Goal: Register for event/course

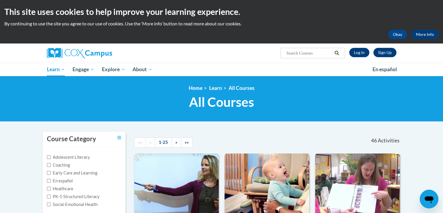
click at [314, 52] on input "Search..." at bounding box center [309, 53] width 47 height 7
type input "vocabulary instruction"
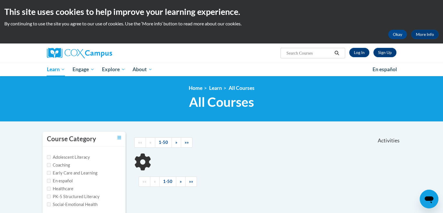
type input "vocabulary instruction"
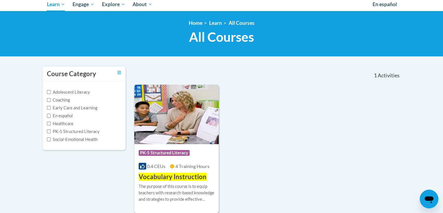
scroll to position [87, 0]
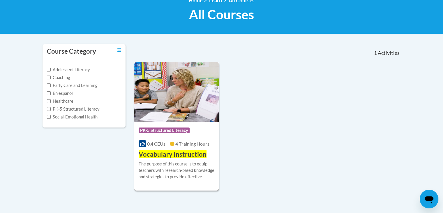
click at [199, 115] on img at bounding box center [176, 91] width 85 height 59
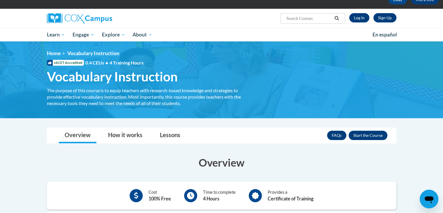
scroll to position [29, 0]
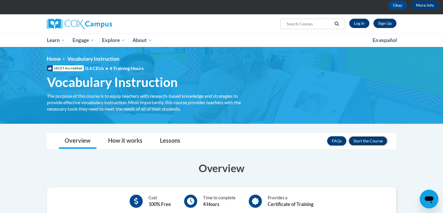
click at [369, 141] on button "Enroll" at bounding box center [368, 140] width 39 height 9
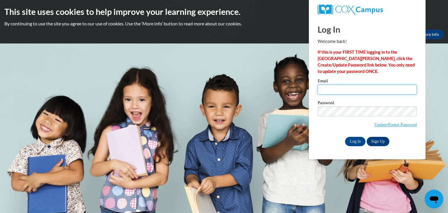
click at [330, 86] on input "Email" at bounding box center [366, 90] width 99 height 10
type input "smann30@ivytech.edu"
click at [358, 143] on input "Log In" at bounding box center [355, 141] width 20 height 9
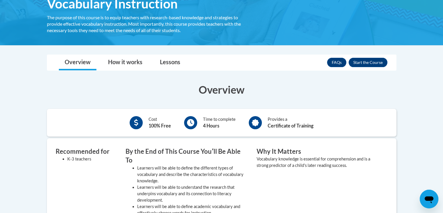
scroll to position [117, 0]
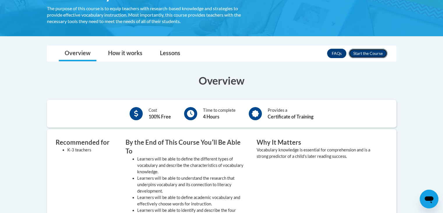
click at [364, 52] on button "Enroll" at bounding box center [368, 53] width 39 height 9
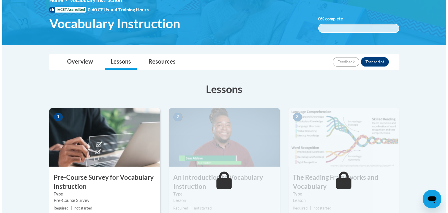
scroll to position [146, 0]
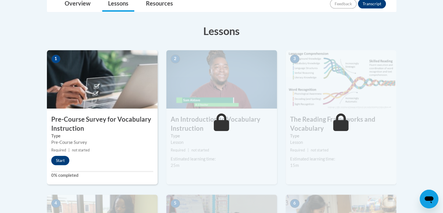
click at [128, 153] on div "1 Pre-Course Survey for Vocabulary Instruction Type Pre-Course Survey Required …" at bounding box center [102, 117] width 111 height 134
click at [58, 159] on button "Start" at bounding box center [60, 160] width 18 height 9
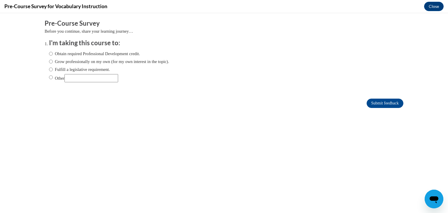
scroll to position [0, 0]
click at [57, 53] on label "Obtain required Professional Development credit." at bounding box center [94, 53] width 91 height 6
click at [53, 53] on input "Obtain required Professional Development credit." at bounding box center [51, 53] width 4 height 6
radio input "true"
click at [382, 105] on input "Submit feedback" at bounding box center [384, 102] width 37 height 9
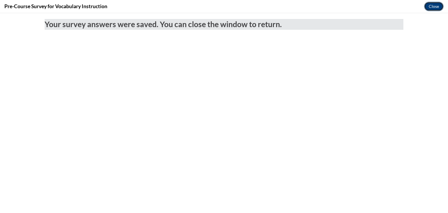
click at [434, 5] on button "Close" at bounding box center [434, 6] width 20 height 9
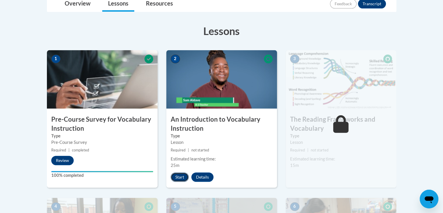
click at [181, 178] on button "Start" at bounding box center [180, 176] width 18 height 9
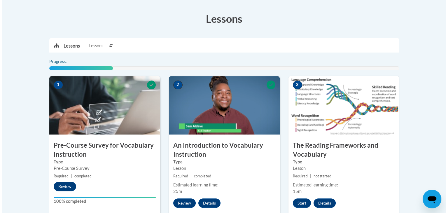
scroll to position [175, 0]
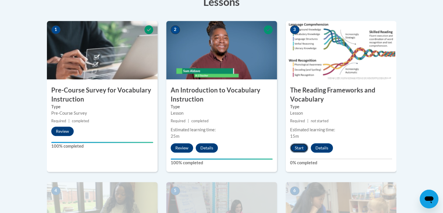
click at [301, 144] on button "Start" at bounding box center [299, 147] width 18 height 9
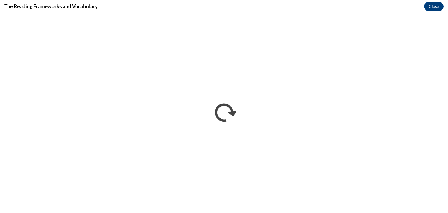
scroll to position [0, 0]
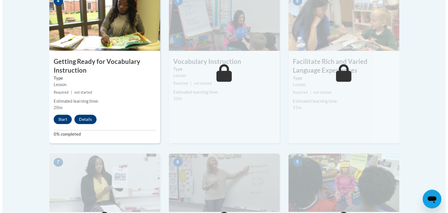
scroll to position [379, 0]
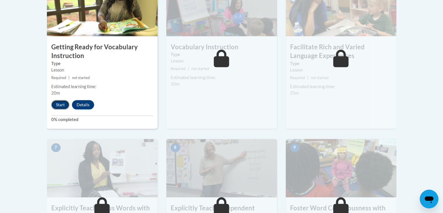
click at [62, 103] on button "Start" at bounding box center [60, 104] width 18 height 9
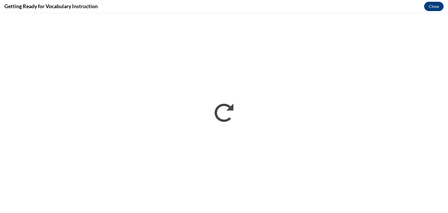
scroll to position [0, 0]
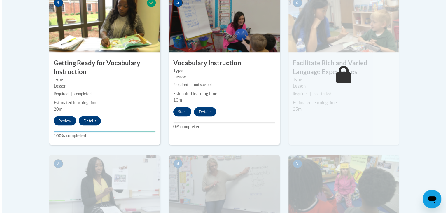
scroll to position [363, 0]
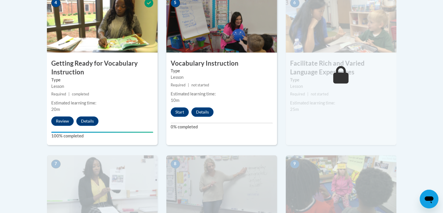
click at [348, 137] on div "6 Facilitate Rich and Varied Language Experiences Type Lesson Required | not st…" at bounding box center [341, 69] width 111 height 151
click at [184, 113] on button "Start" at bounding box center [180, 111] width 18 height 9
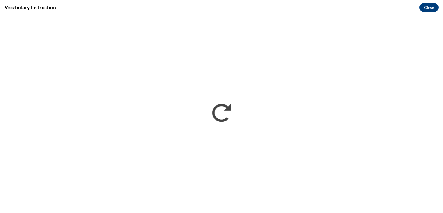
scroll to position [0, 0]
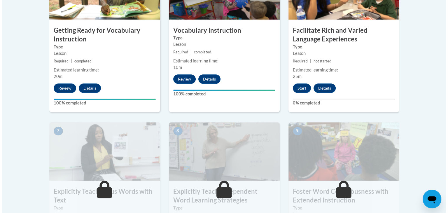
scroll to position [436, 0]
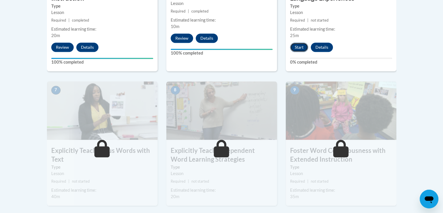
click at [301, 48] on button "Start" at bounding box center [299, 47] width 18 height 9
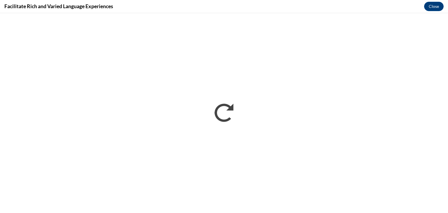
scroll to position [0, 0]
